Goal: Find specific page/section: Find specific page/section

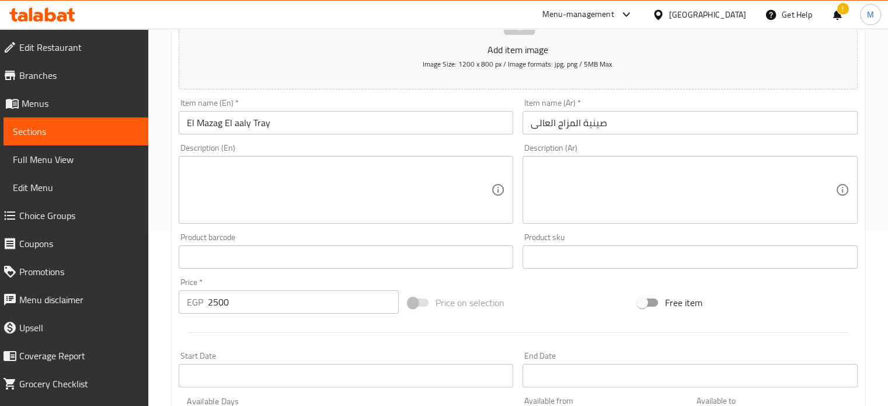
scroll to position [175, 0]
click at [614, 15] on div "Menu-management" at bounding box center [578, 15] width 72 height 14
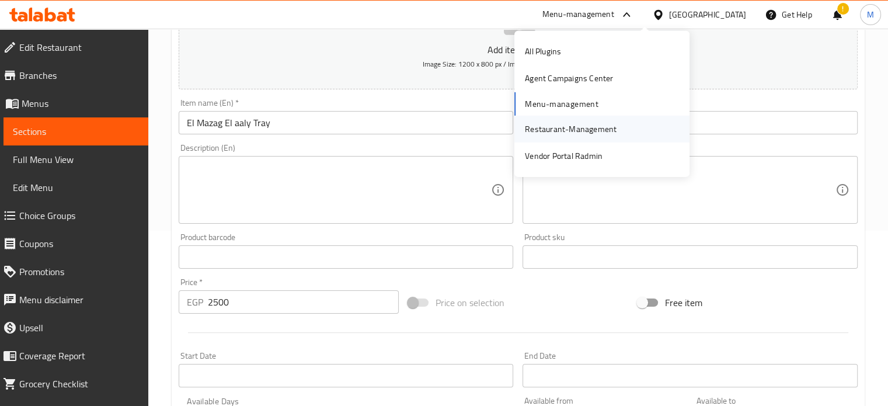
click at [551, 125] on div "Restaurant-Management" at bounding box center [571, 129] width 92 height 13
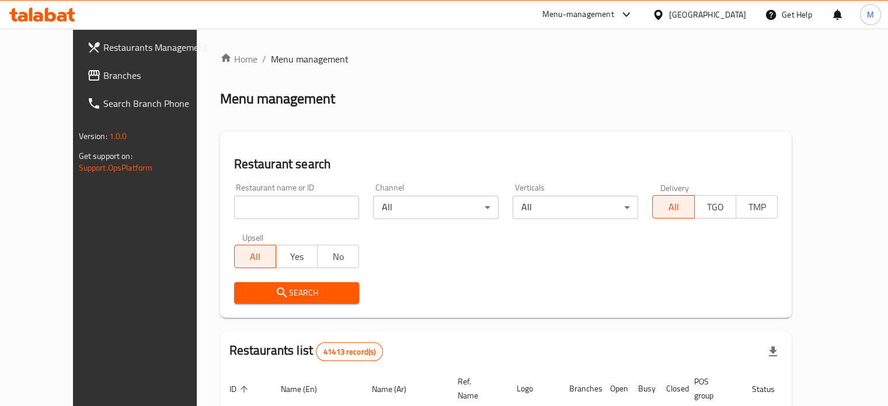
click at [234, 215] on input "search" at bounding box center [296, 206] width 125 height 23
type input "monginis"
click at [266, 292] on span "Search" at bounding box center [296, 292] width 107 height 15
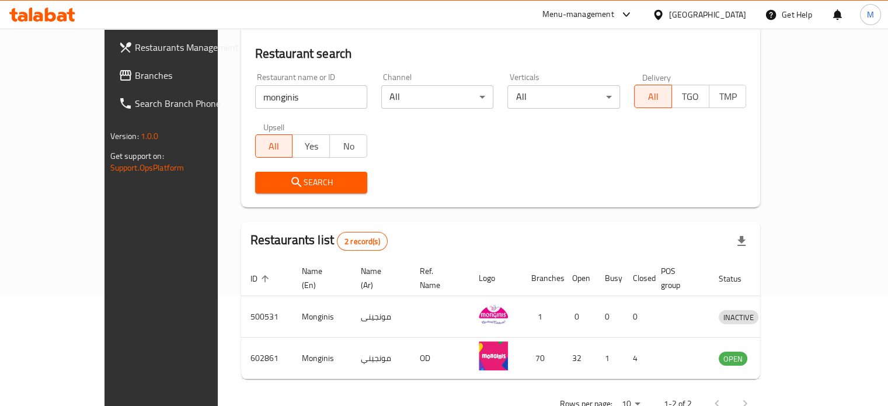
scroll to position [132, 0]
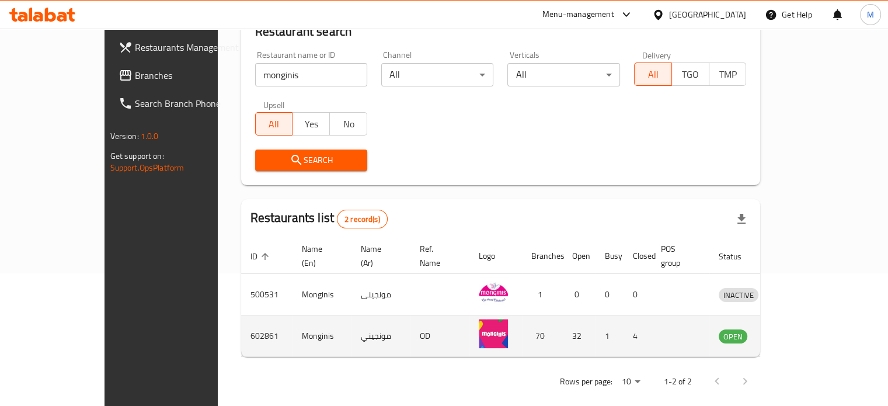
click at [795, 329] on icon "enhanced table" at bounding box center [788, 336] width 14 height 14
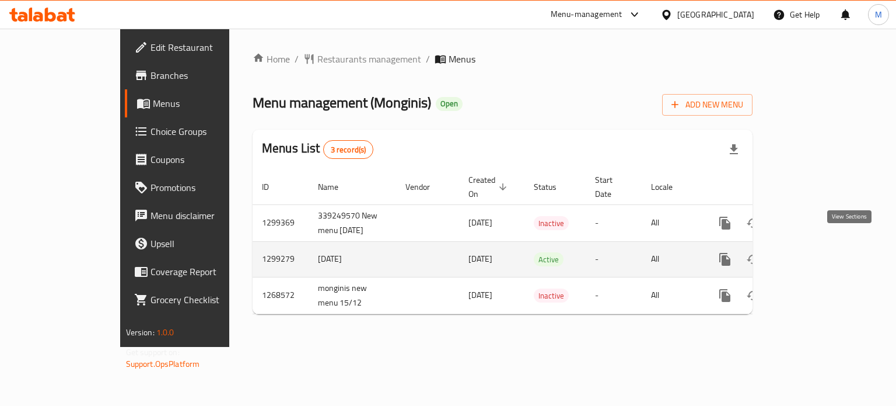
click at [823, 254] on link "enhanced table" at bounding box center [809, 259] width 28 height 28
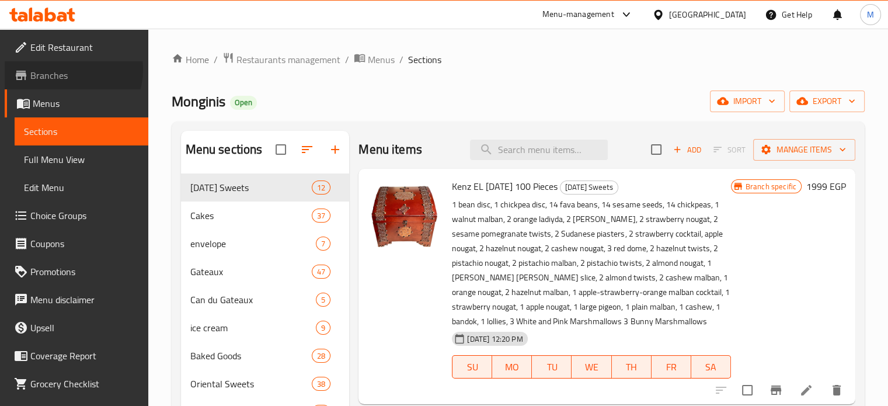
click at [67, 69] on span "Branches" at bounding box center [84, 75] width 109 height 14
